Goal: Transaction & Acquisition: Download file/media

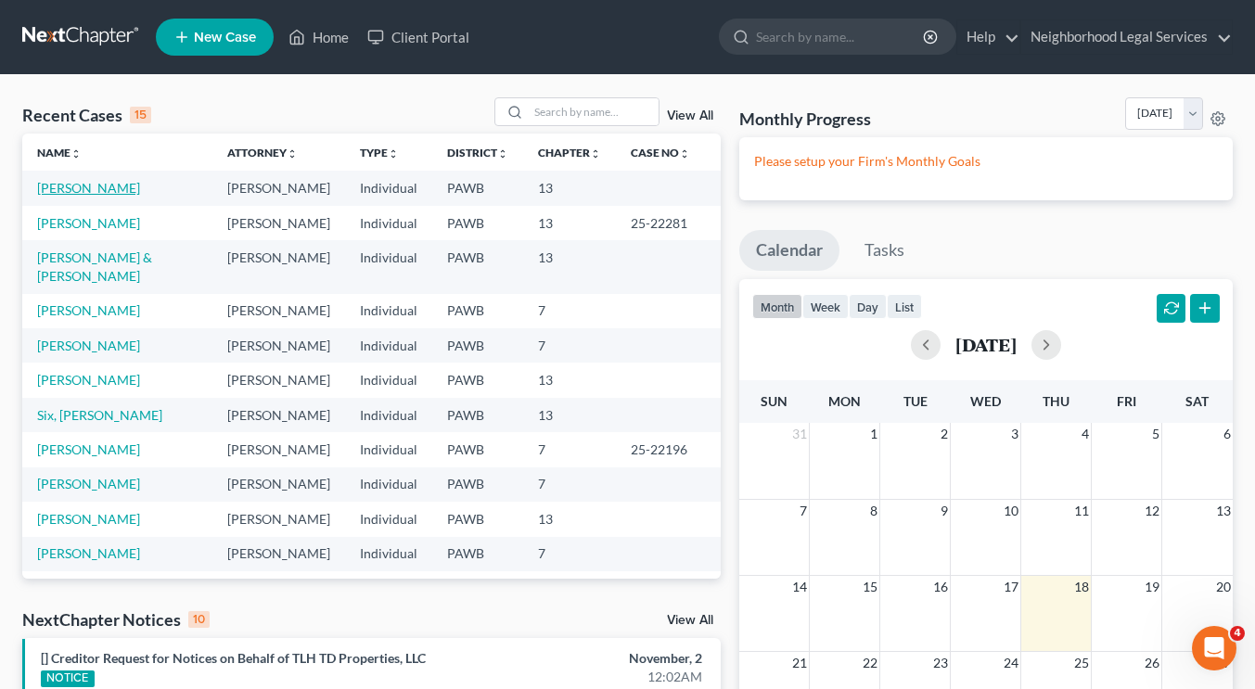
click at [94, 186] on link "[PERSON_NAME]" at bounding box center [88, 188] width 103 height 16
select select "10"
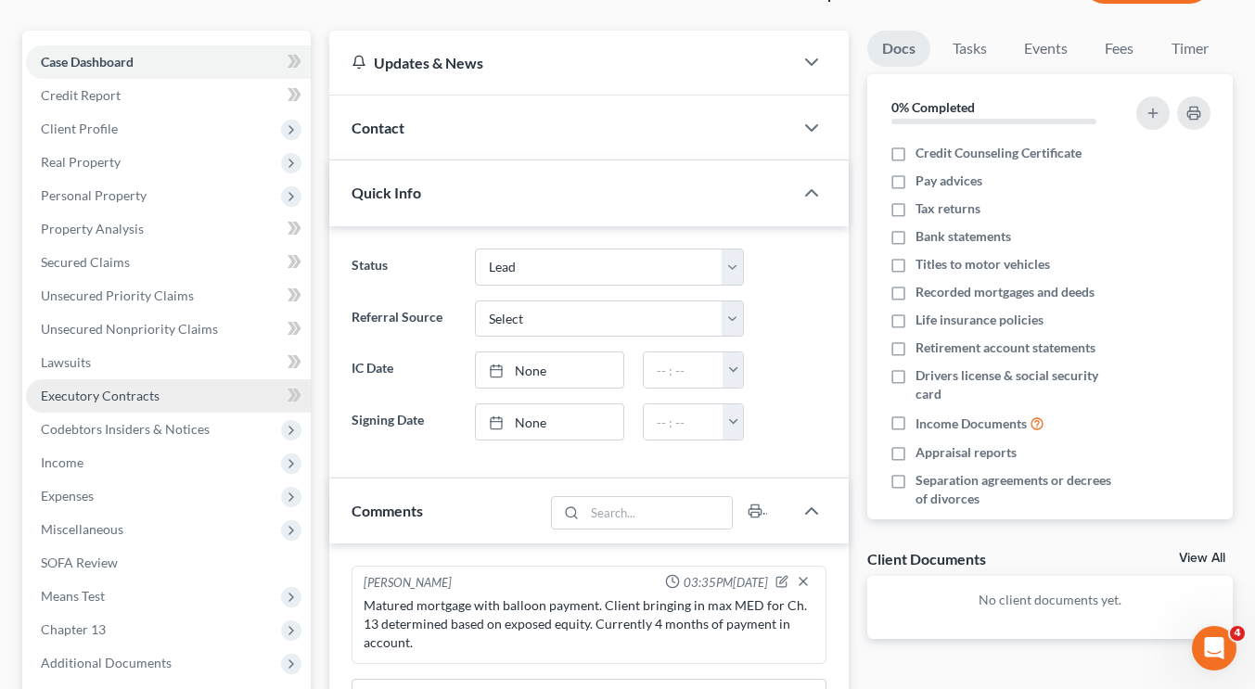
scroll to position [147, 0]
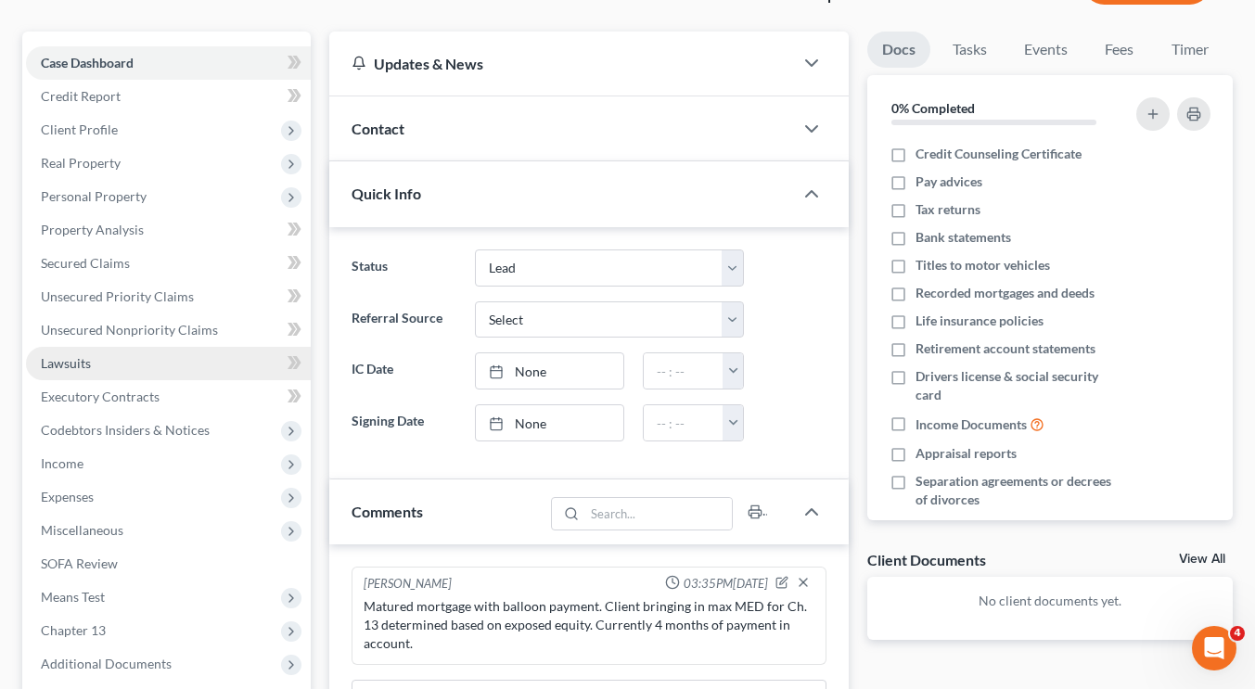
click at [116, 375] on link "Lawsuits" at bounding box center [168, 363] width 285 height 33
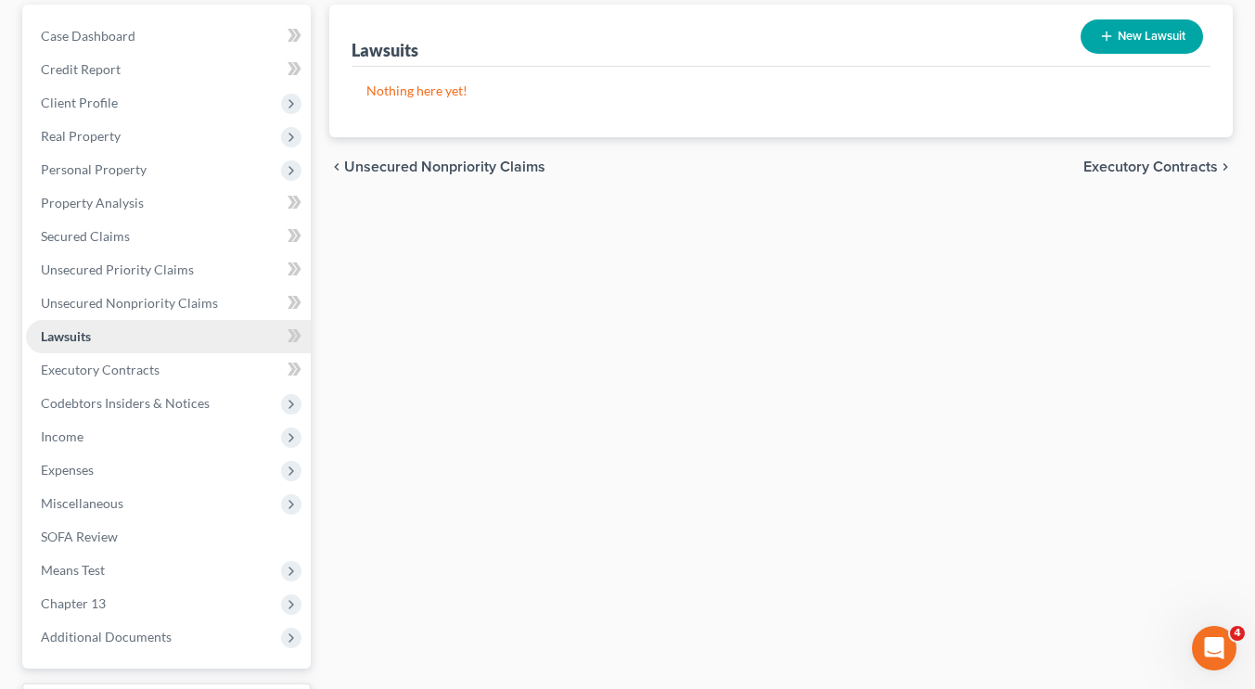
scroll to position [182, 0]
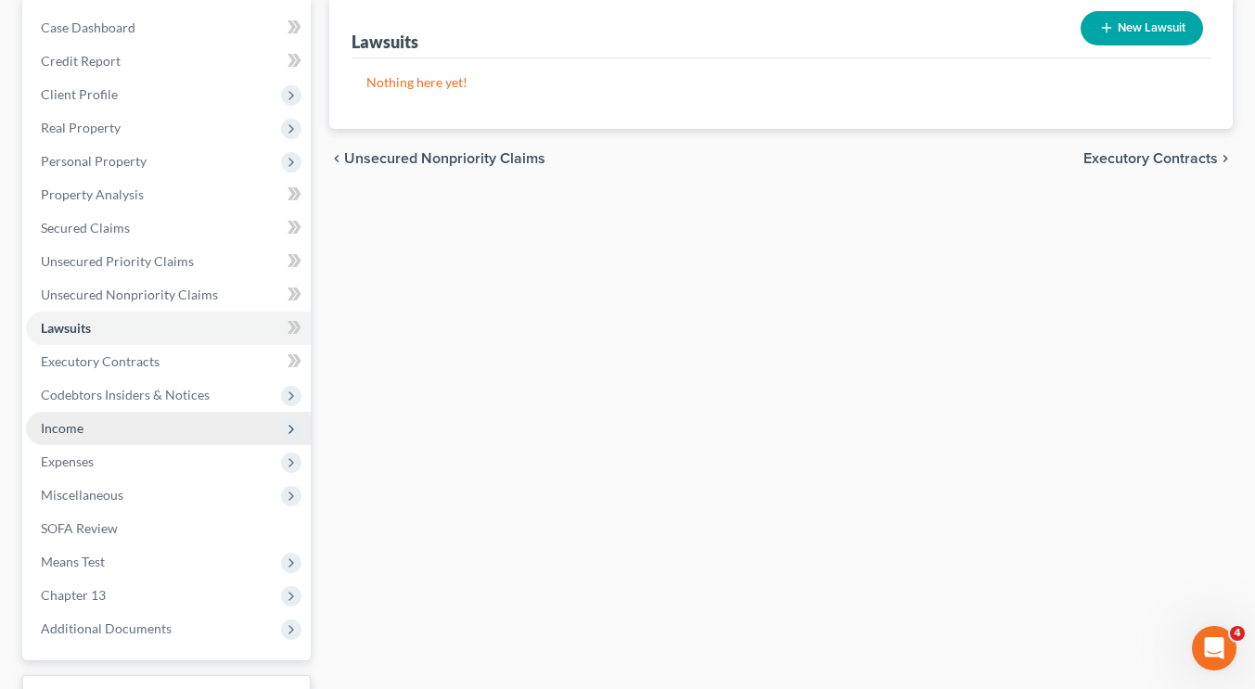
click at [146, 433] on span "Income" at bounding box center [168, 428] width 285 height 33
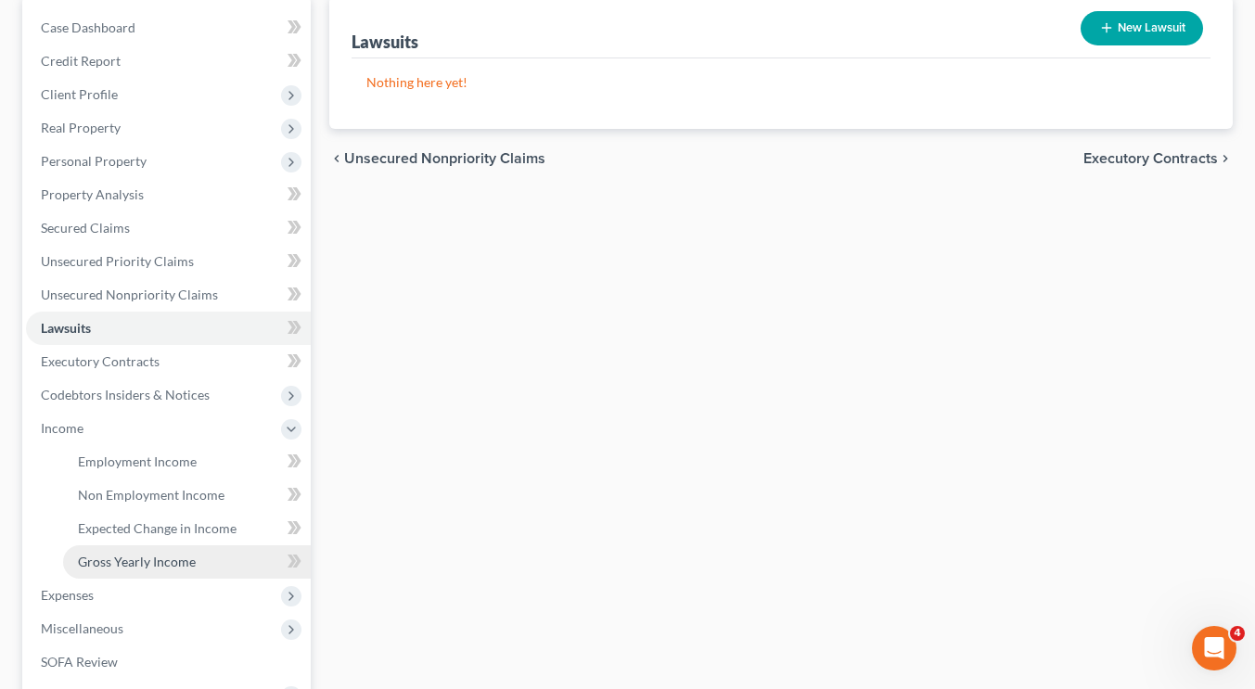
click at [140, 561] on span "Gross Yearly Income" at bounding box center [137, 562] width 118 height 16
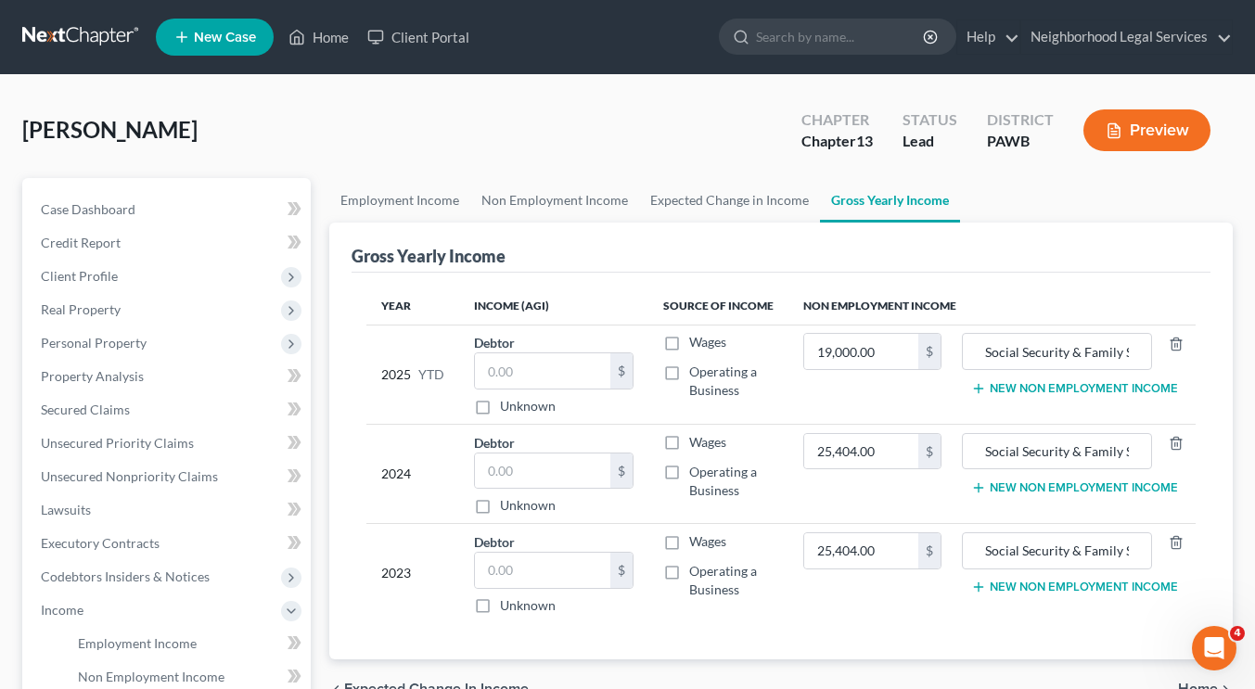
scroll to position [462, 0]
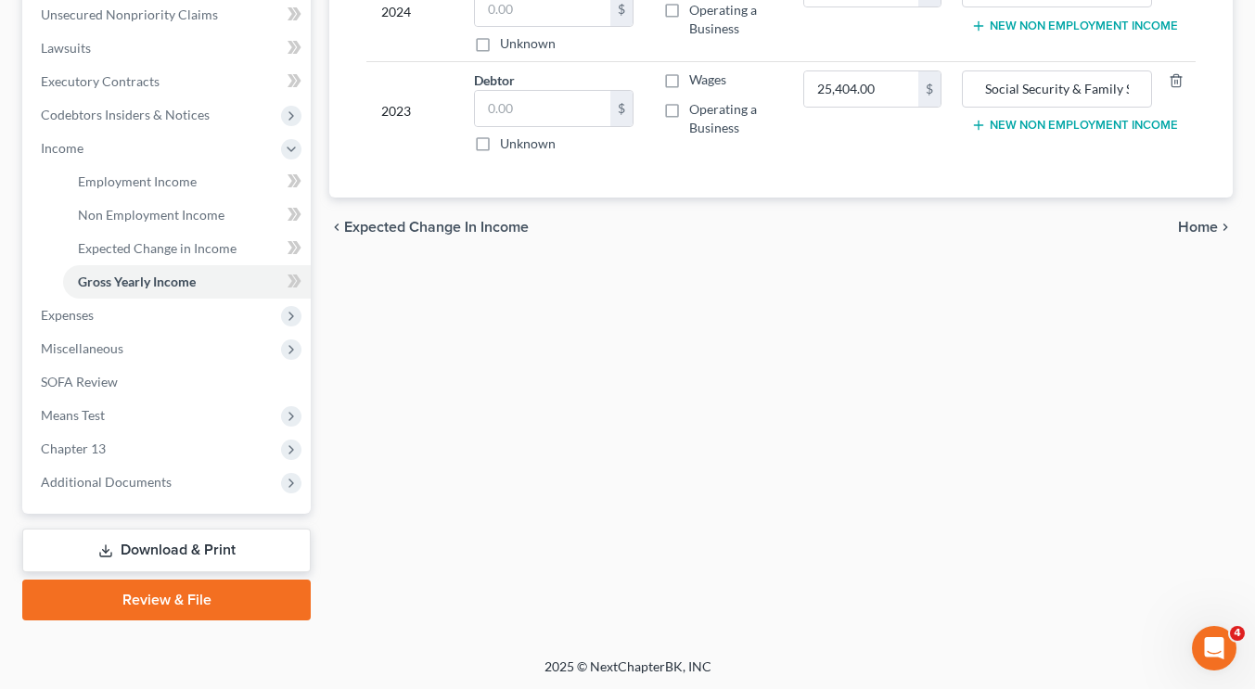
click at [160, 536] on link "Download & Print" at bounding box center [166, 551] width 288 height 44
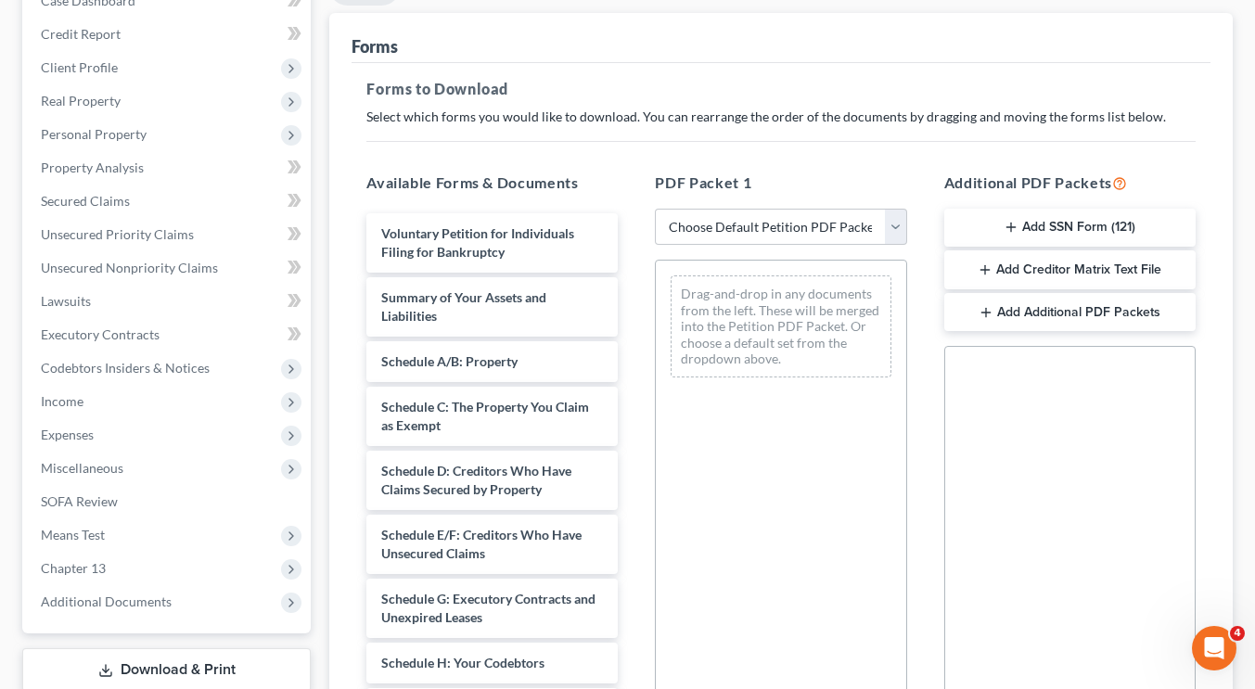
scroll to position [63, 0]
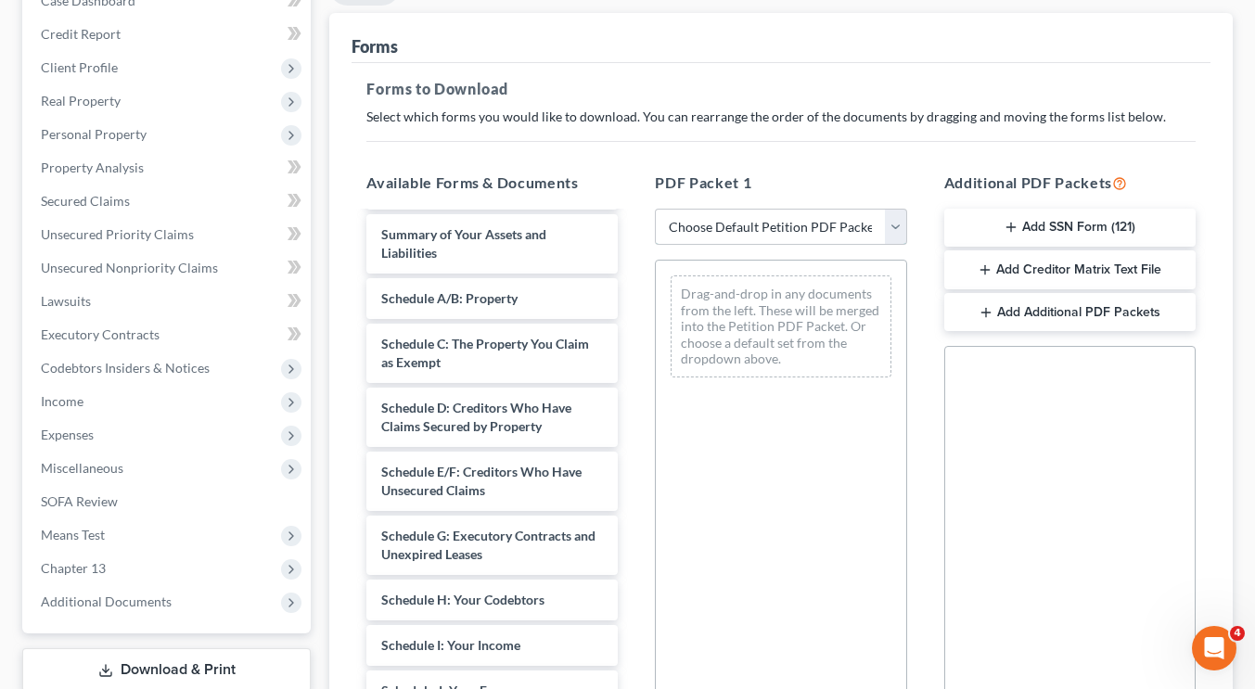
click at [727, 230] on select "Choose Default Petition PDF Packet Complete Bankruptcy Petition (all forms and …" at bounding box center [780, 227] width 251 height 37
select select "0"
click at [655, 209] on select "Choose Default Petition PDF Packet Complete Bankruptcy Petition (all forms and …" at bounding box center [780, 227] width 251 height 37
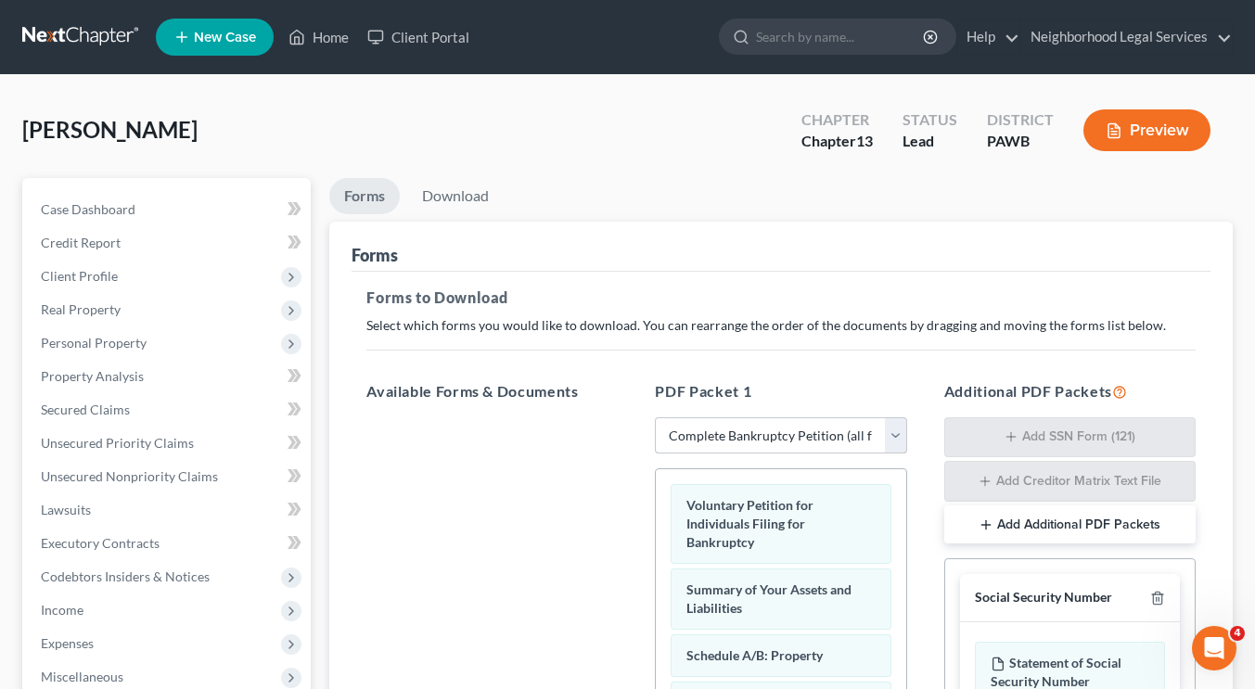
scroll to position [457, 0]
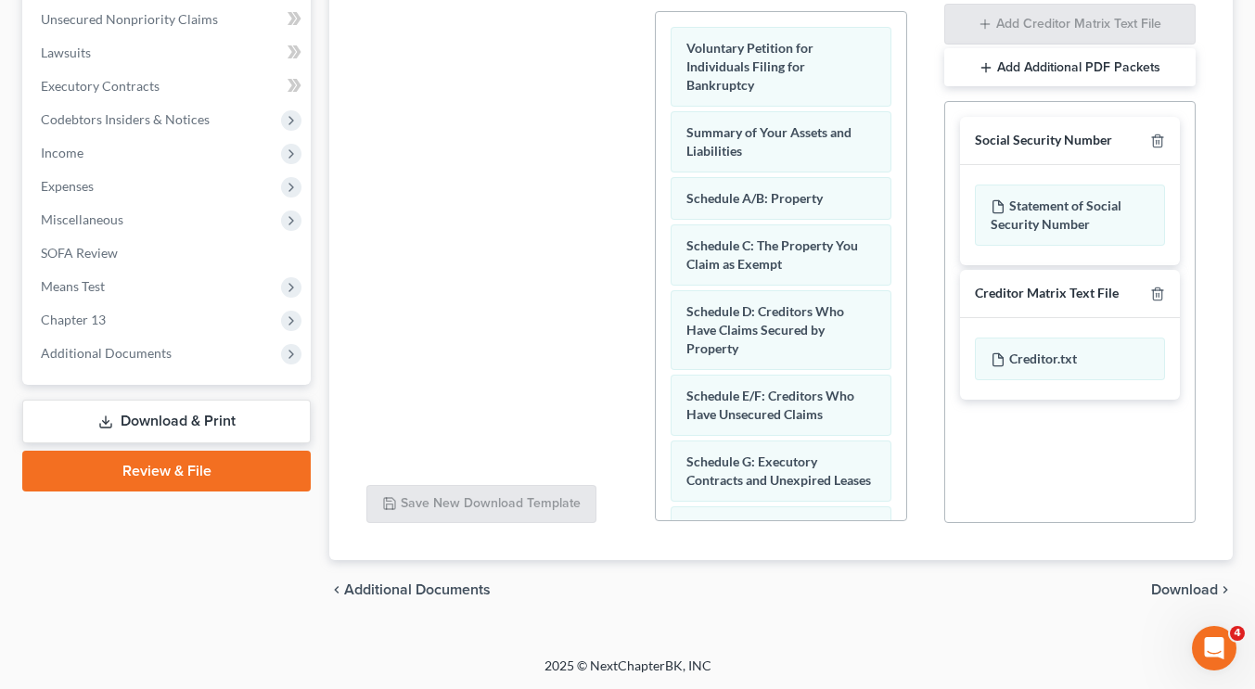
click at [1183, 589] on span "Download" at bounding box center [1184, 589] width 67 height 15
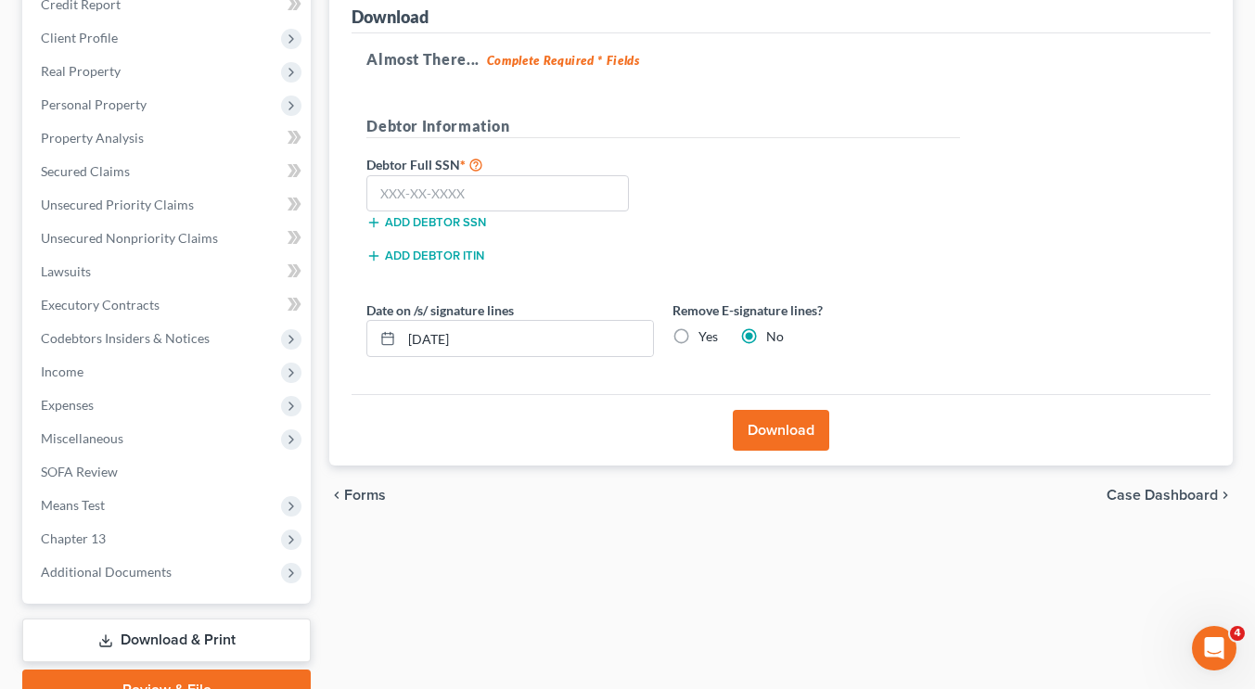
scroll to position [237, 0]
paste input "189-64-9213"
click at [481, 191] on input "text" at bounding box center [497, 194] width 262 height 37
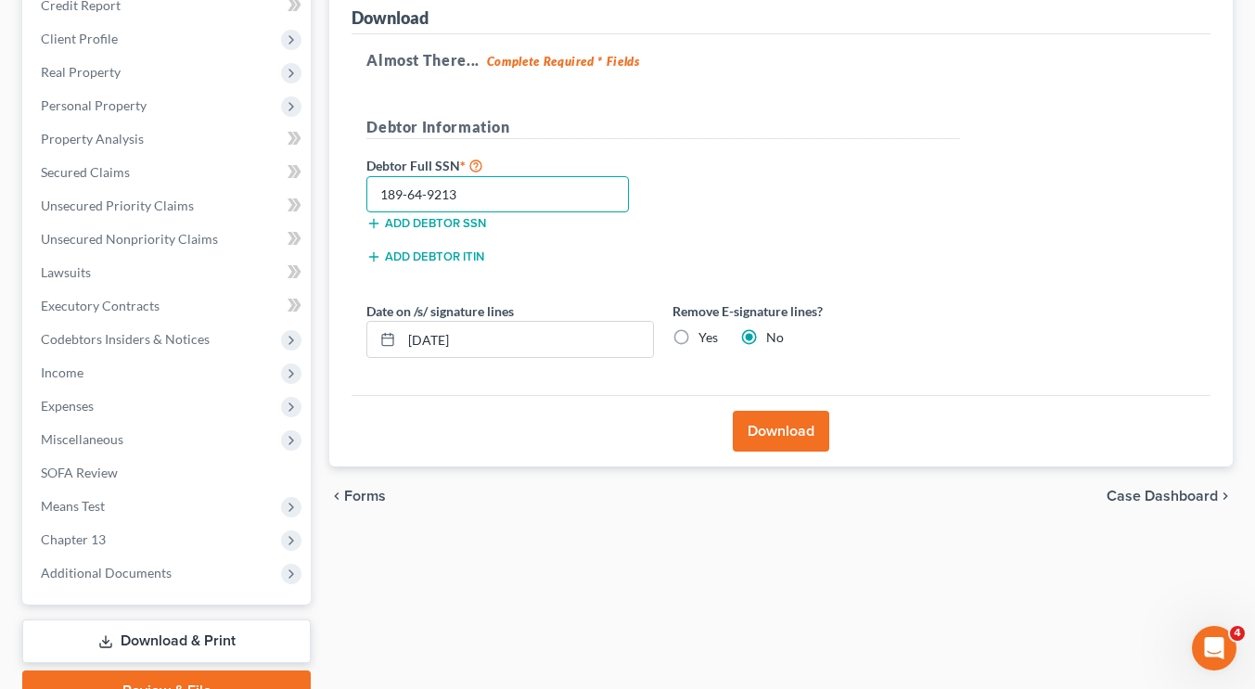
type input "189-64-9213"
click at [756, 208] on div "Debtor Full SSN * 189-64-9213 Add debtor SSN" at bounding box center [663, 200] width 612 height 93
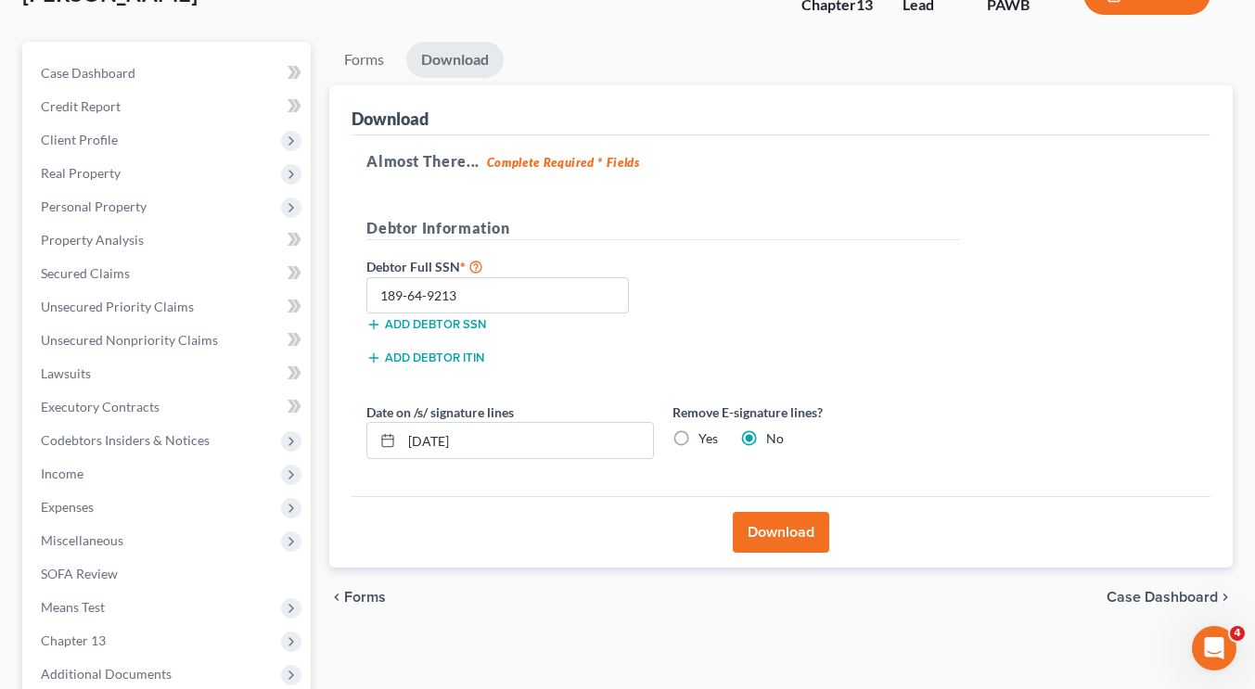
scroll to position [138, 0]
click at [791, 538] on button "Download" at bounding box center [781, 530] width 96 height 41
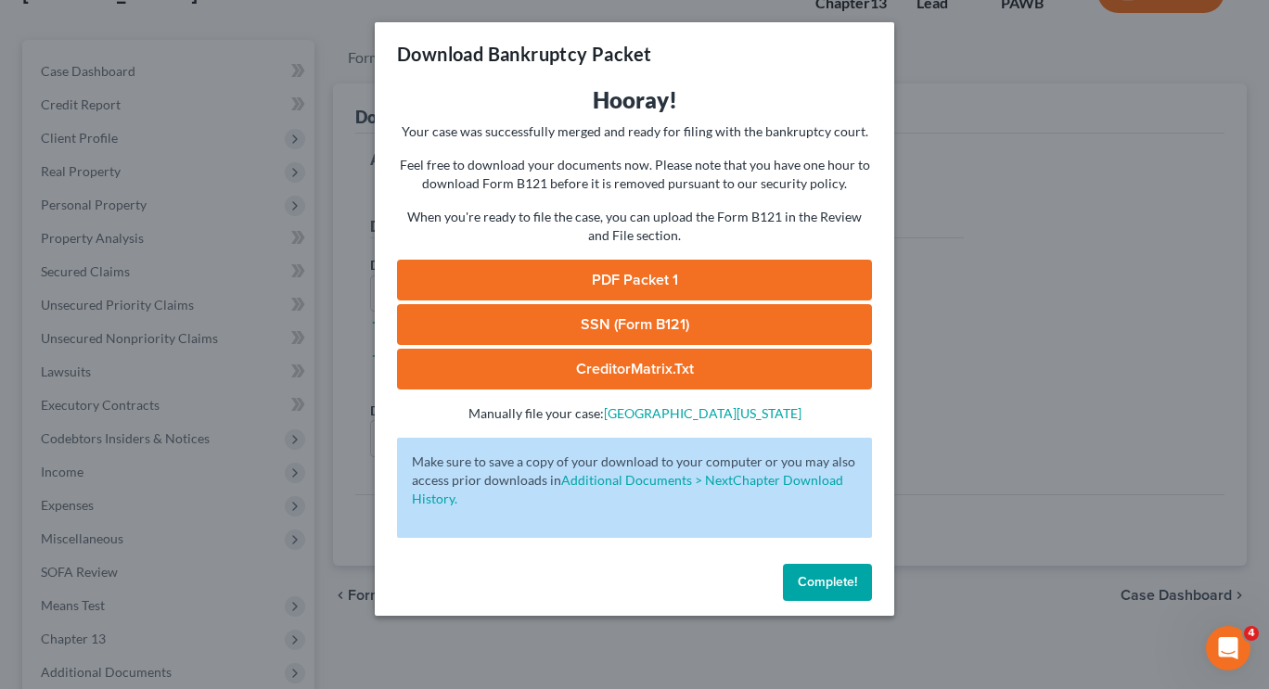
click at [671, 282] on link "PDF Packet 1" at bounding box center [634, 280] width 475 height 41
click at [604, 286] on link "PDF Packet 1" at bounding box center [634, 280] width 475 height 41
click at [791, 551] on div "Hooray! Your case was successfully merged and ready for filing with the bankrup…" at bounding box center [634, 320] width 519 height 471
click at [842, 581] on span "Complete!" at bounding box center [826, 582] width 59 height 16
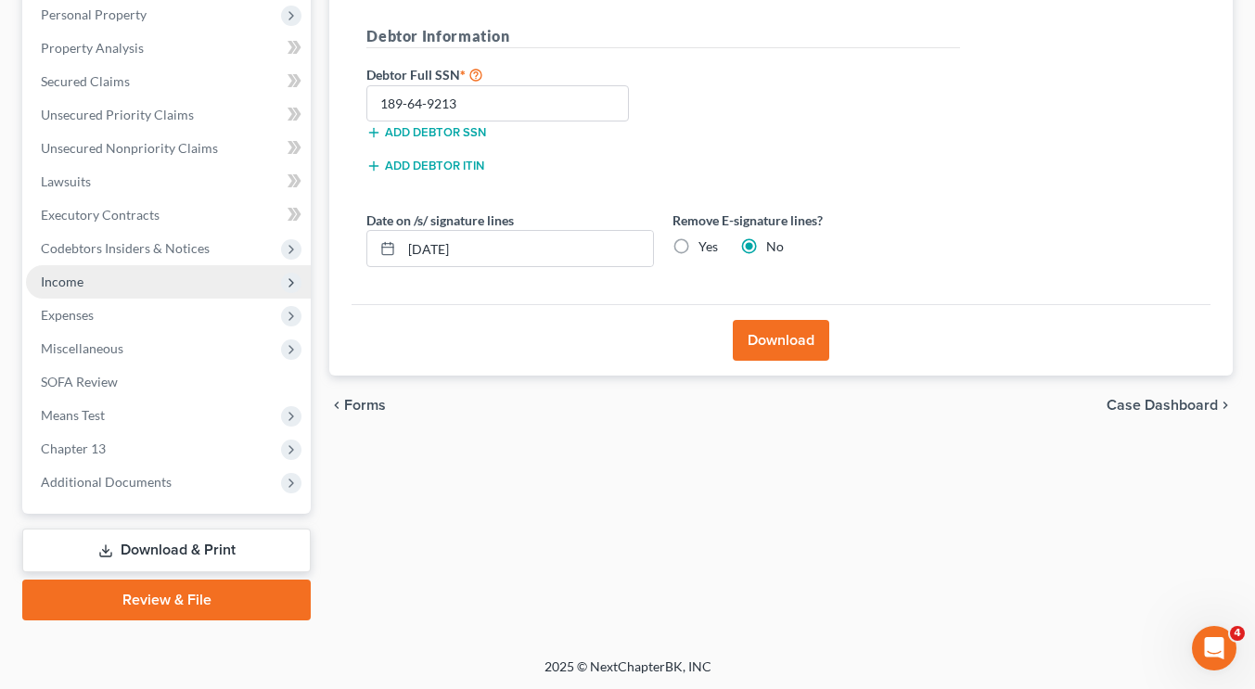
scroll to position [0, 0]
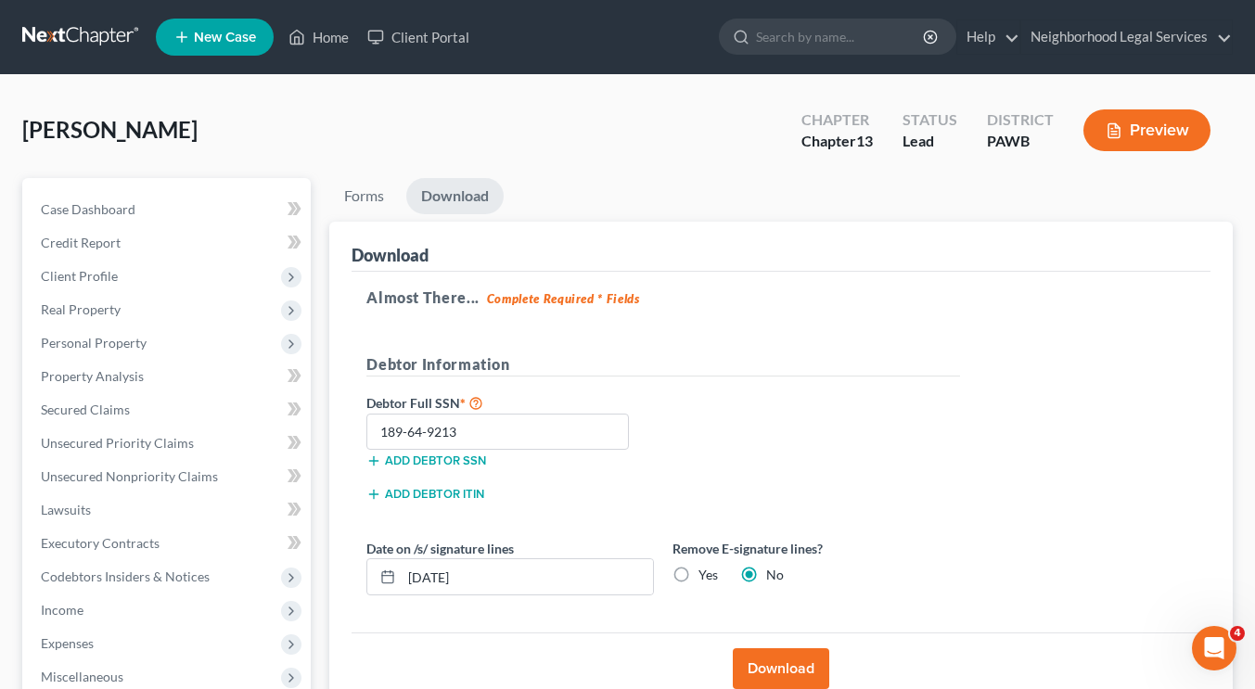
click at [86, 39] on link at bounding box center [81, 36] width 119 height 33
